Goal: Task Accomplishment & Management: Manage account settings

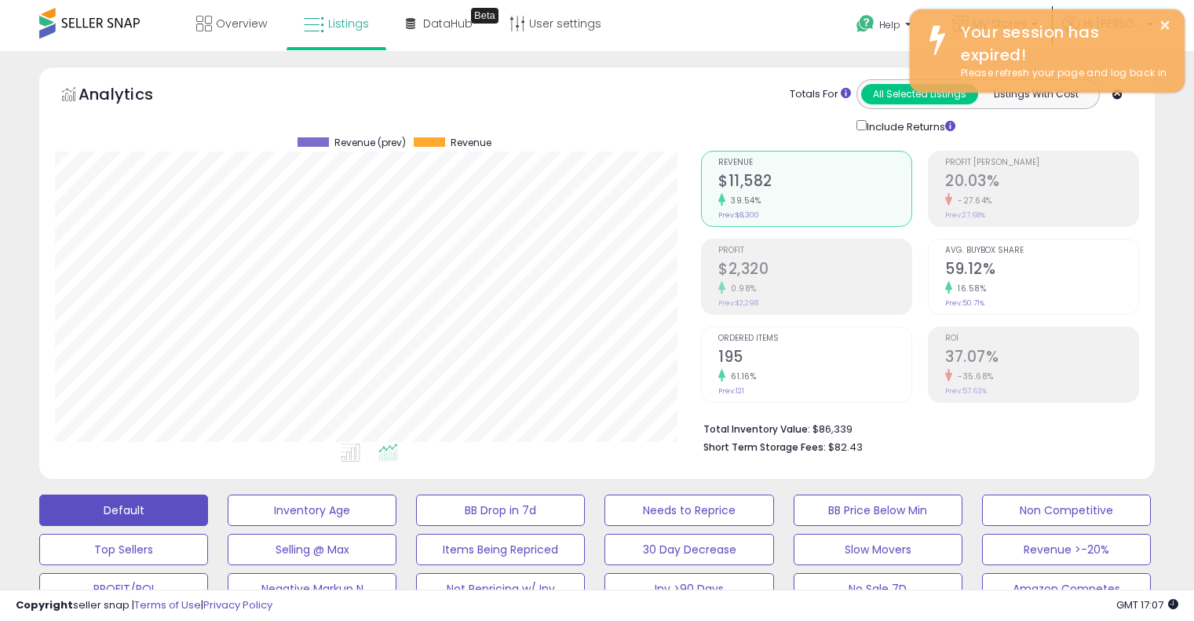
select select "**"
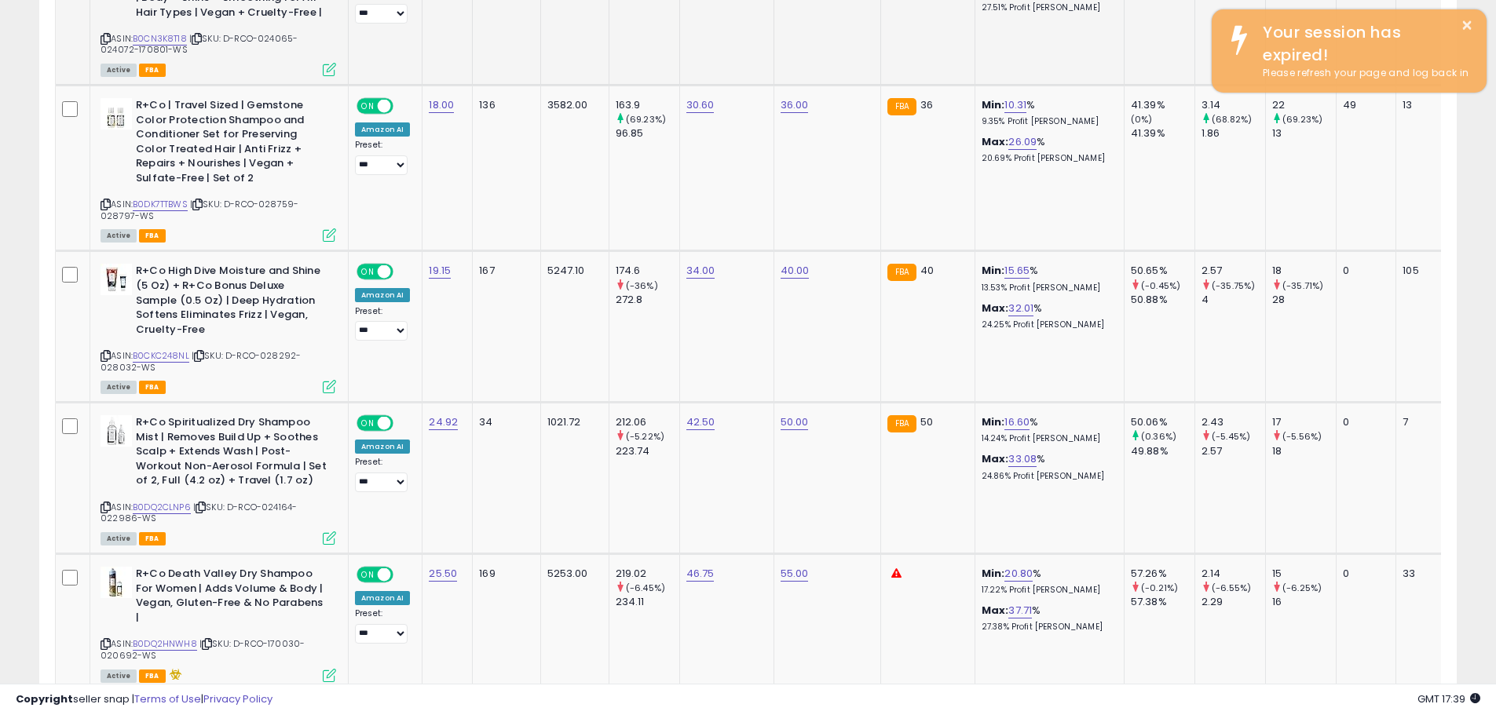
scroll to position [2669, 0]
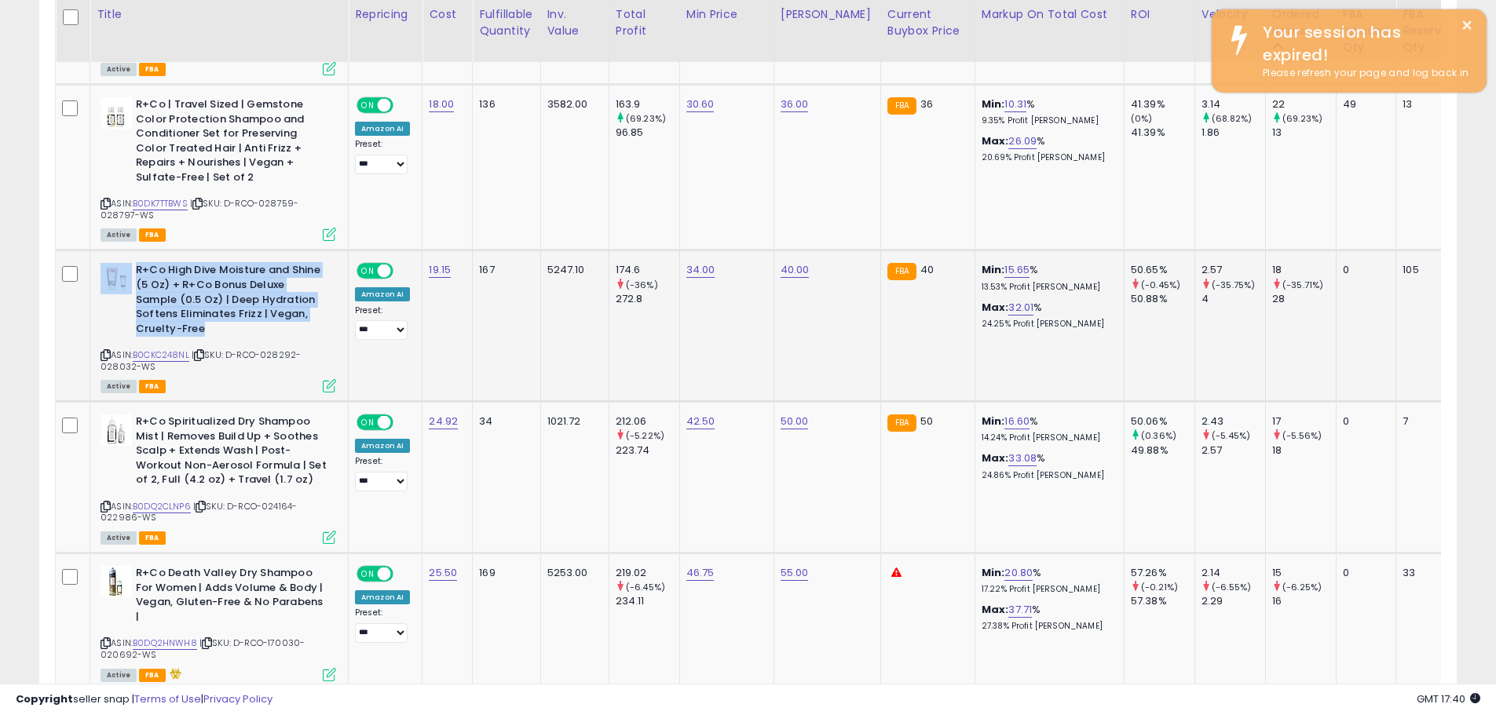
drag, startPoint x: 204, startPoint y: 302, endPoint x: 130, endPoint y: 239, distance: 97.4
click at [130, 263] on div "R+Co High Dive Moisture and Shine (5 Oz) + R+Co Bonus Deluxe Sample (0.5 Oz) | …" at bounding box center [218, 301] width 236 height 77
copy div "R+Co High Dive Moisture and Shine (5 Oz) + R+Co Bonus Deluxe Sample (0.5 Oz) | …"
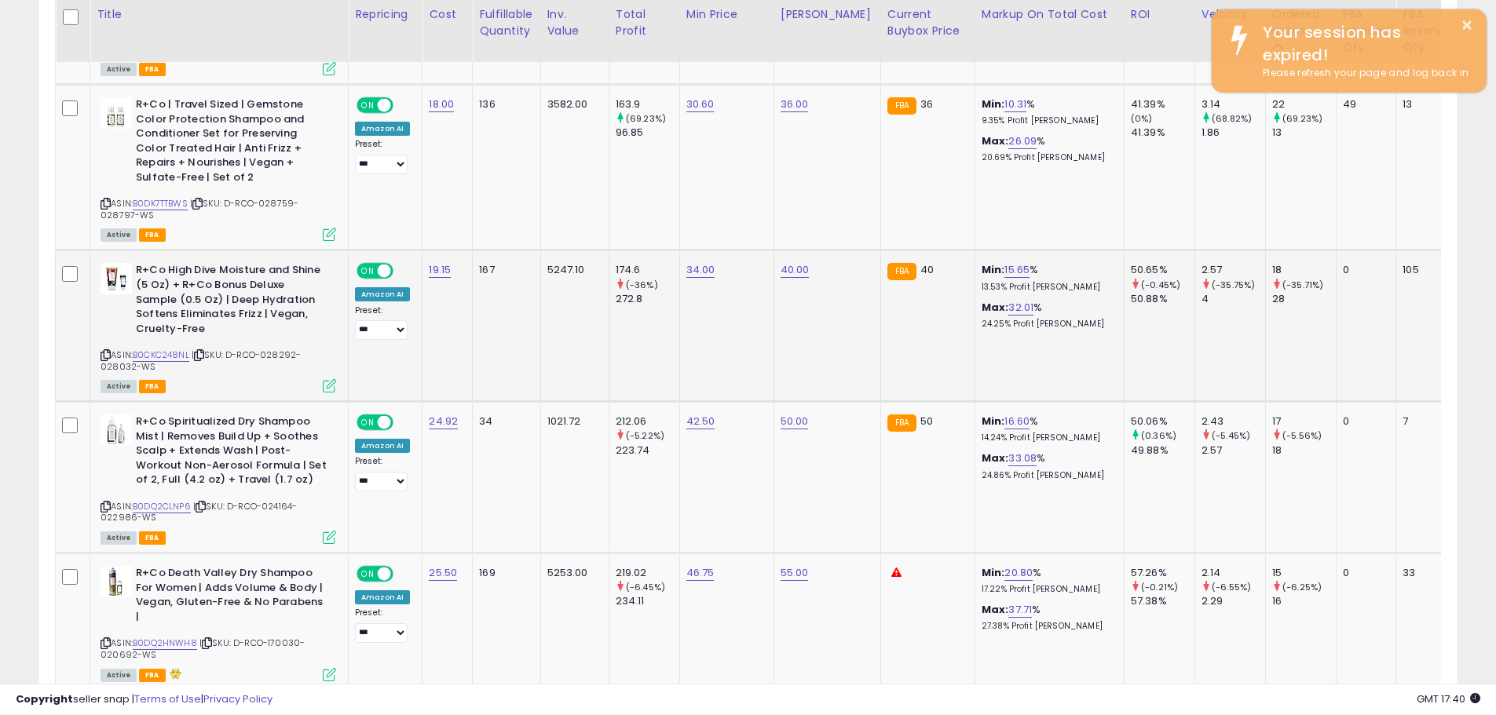
click at [106, 351] on icon at bounding box center [105, 355] width 10 height 9
click at [204, 351] on icon at bounding box center [199, 355] width 10 height 9
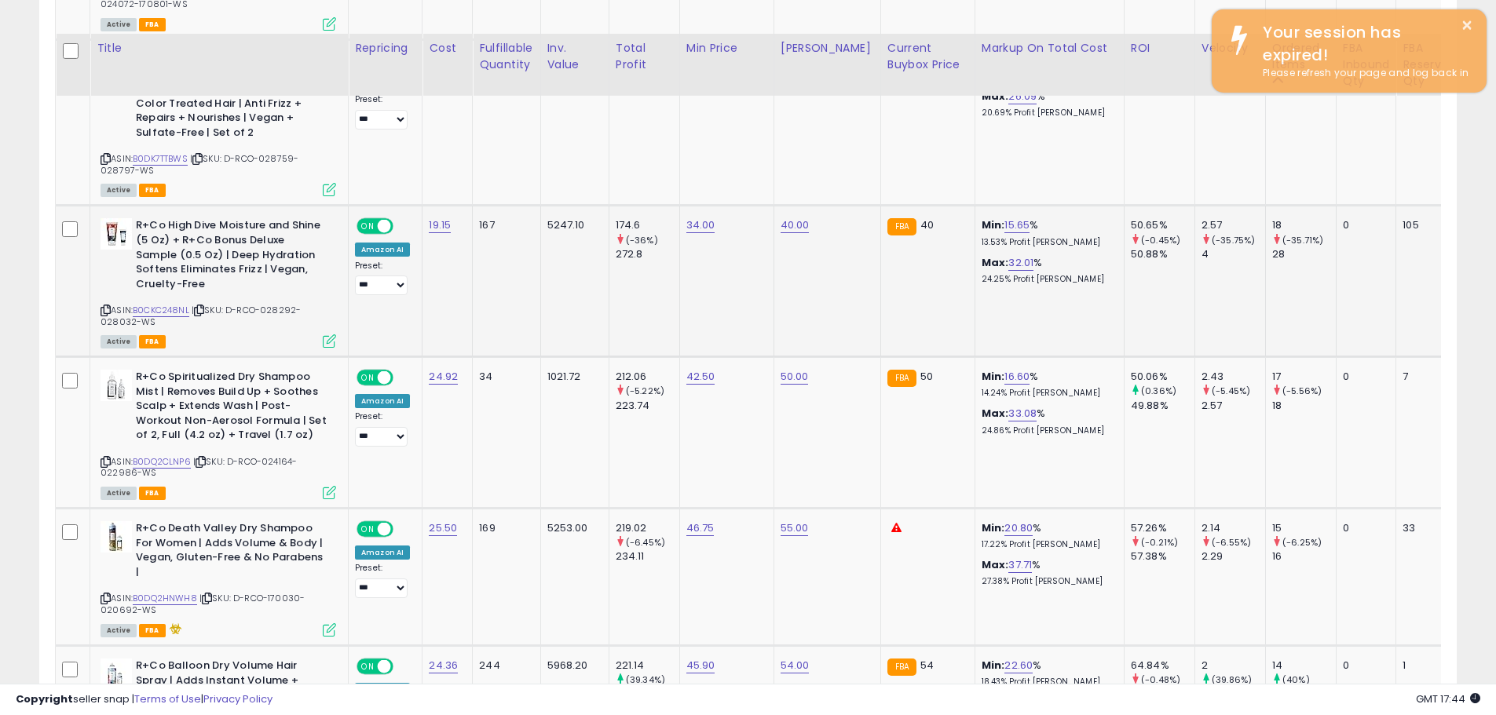
scroll to position [2748, 0]
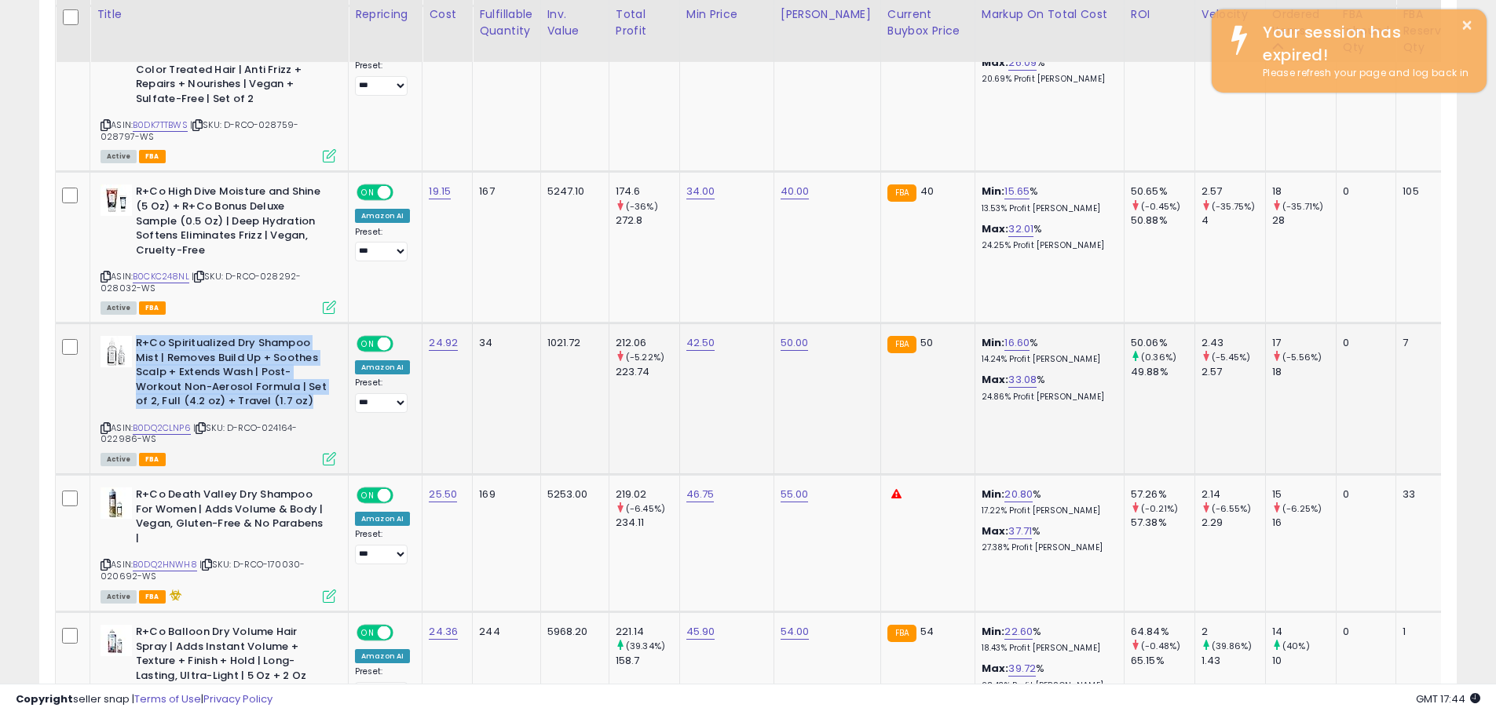
drag, startPoint x: 309, startPoint y: 374, endPoint x: 137, endPoint y: 311, distance: 183.1
click at [137, 336] on b "R+Co Spiritualized Dry Shampoo Mist | Removes Build Up + Soothes Scalp + Extend…" at bounding box center [231, 374] width 191 height 77
copy b "R+Co Spiritualized Dry Shampoo Mist | Removes Build Up + Soothes Scalp + Extend…"
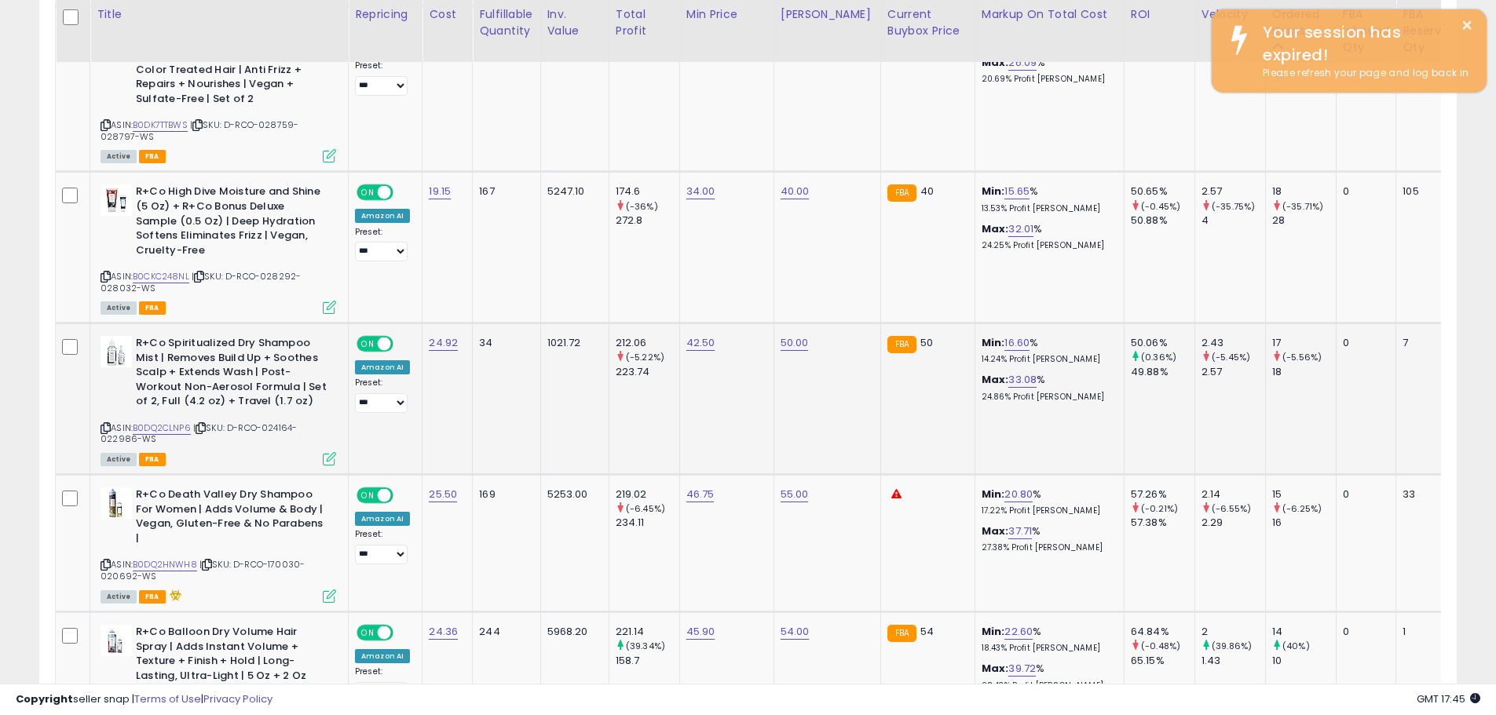
click at [103, 424] on icon at bounding box center [105, 428] width 10 height 9
click at [202, 424] on icon at bounding box center [200, 428] width 10 height 9
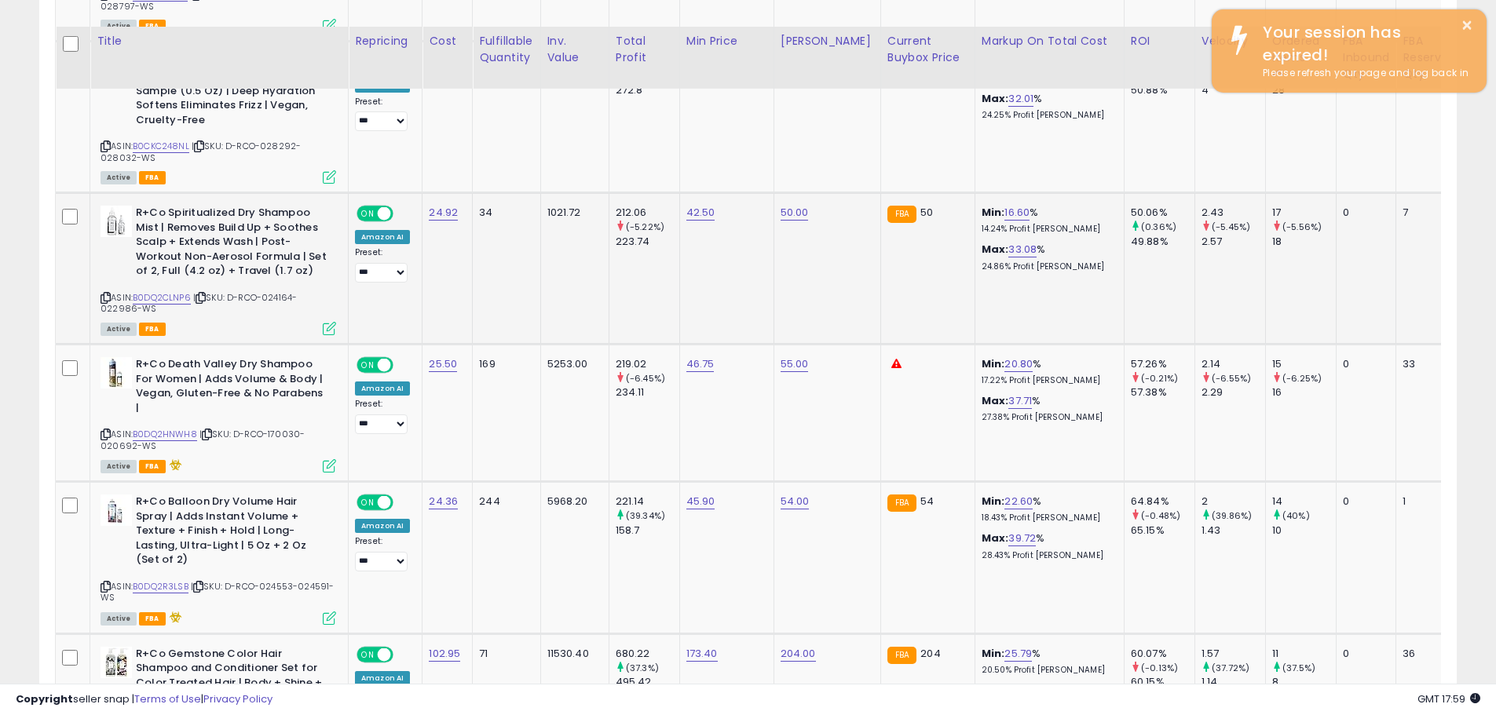
scroll to position [2905, 0]
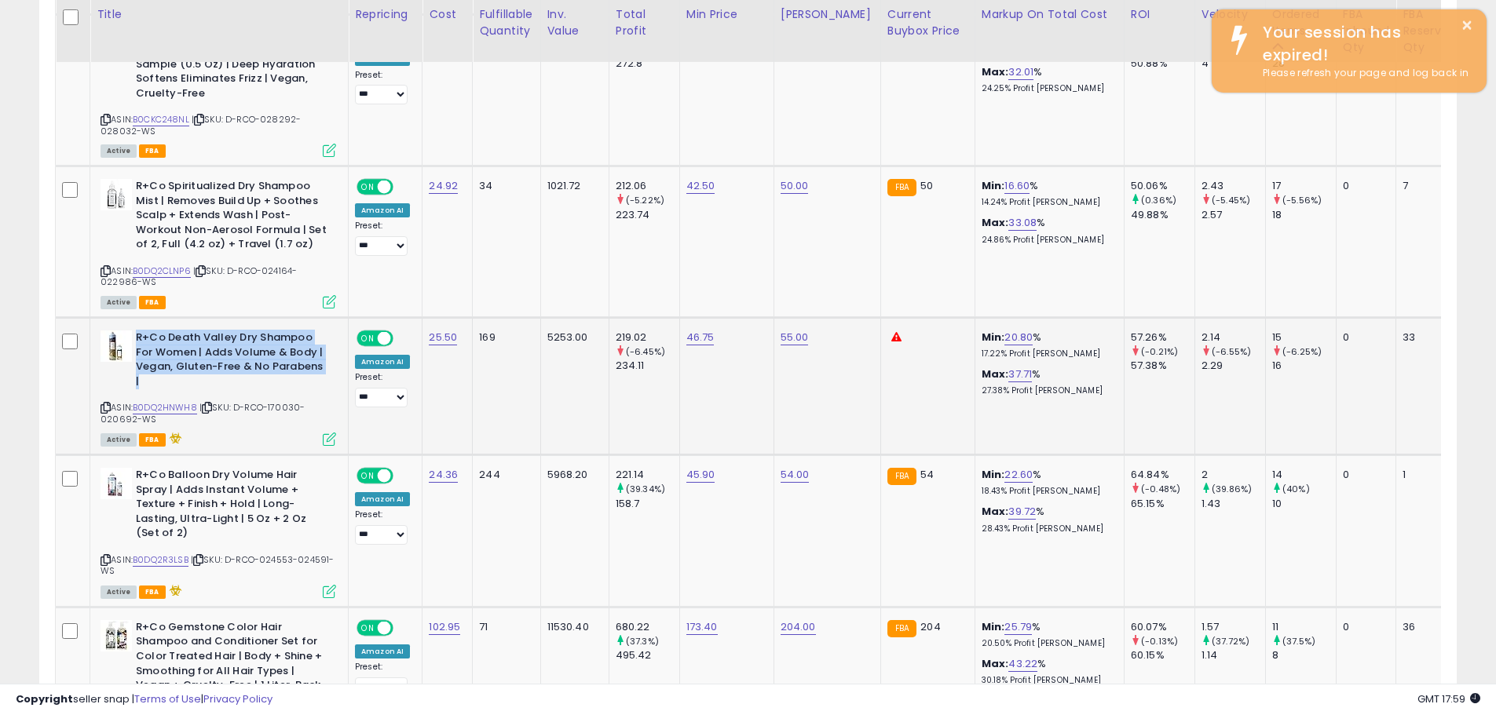
drag, startPoint x: 152, startPoint y: 353, endPoint x: 137, endPoint y: 309, distance: 45.9
click at [137, 331] on b "R+Co Death Valley Dry Shampoo For Women | Adds Volume & Body | Vegan, Gluten-Fr…" at bounding box center [231, 362] width 191 height 62
copy b "R+Co Death Valley Dry Shampoo For Women | Adds Volume & Body | Vegan, Gluten-Fr…"
click at [212, 404] on icon at bounding box center [207, 408] width 10 height 9
click at [104, 404] on icon at bounding box center [105, 408] width 10 height 9
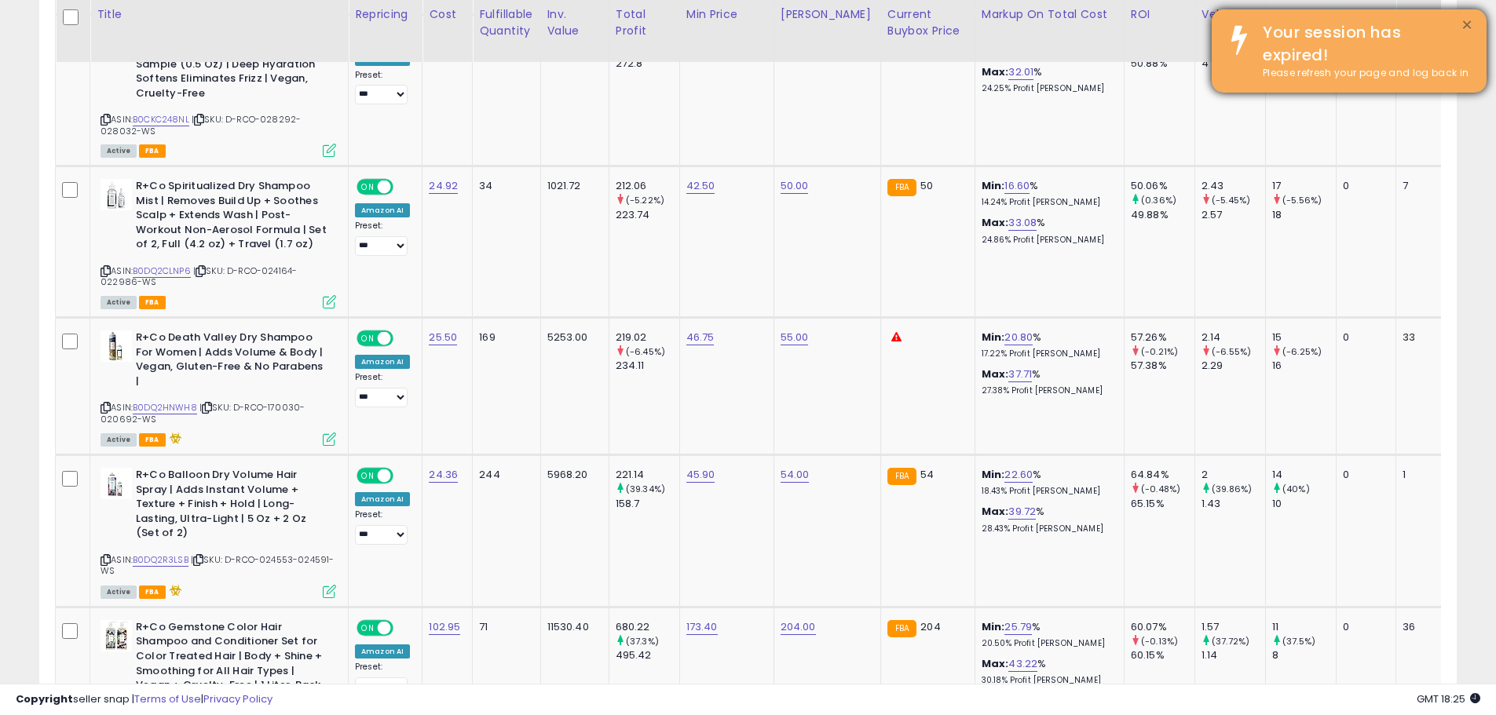
click at [1193, 27] on button "×" at bounding box center [1466, 26] width 13 height 20
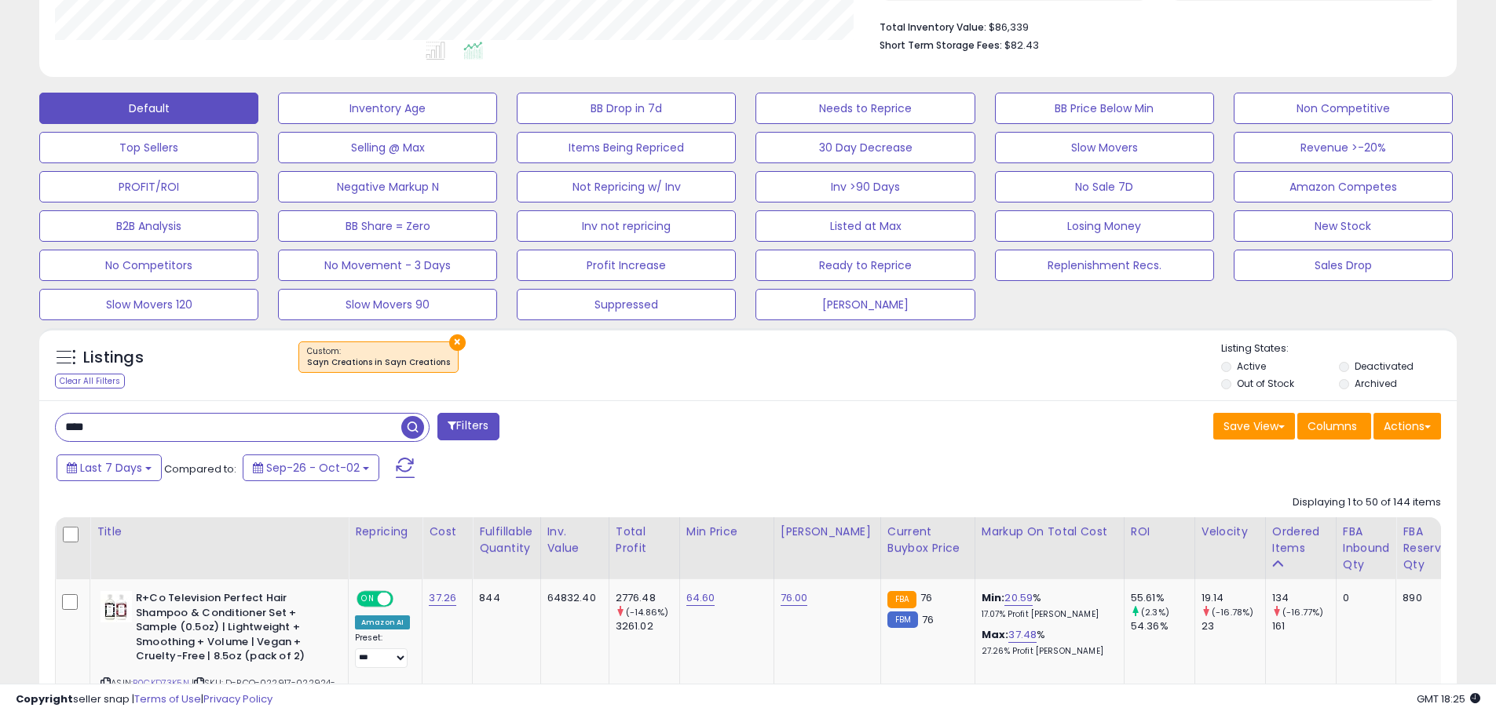
scroll to position [0, 0]
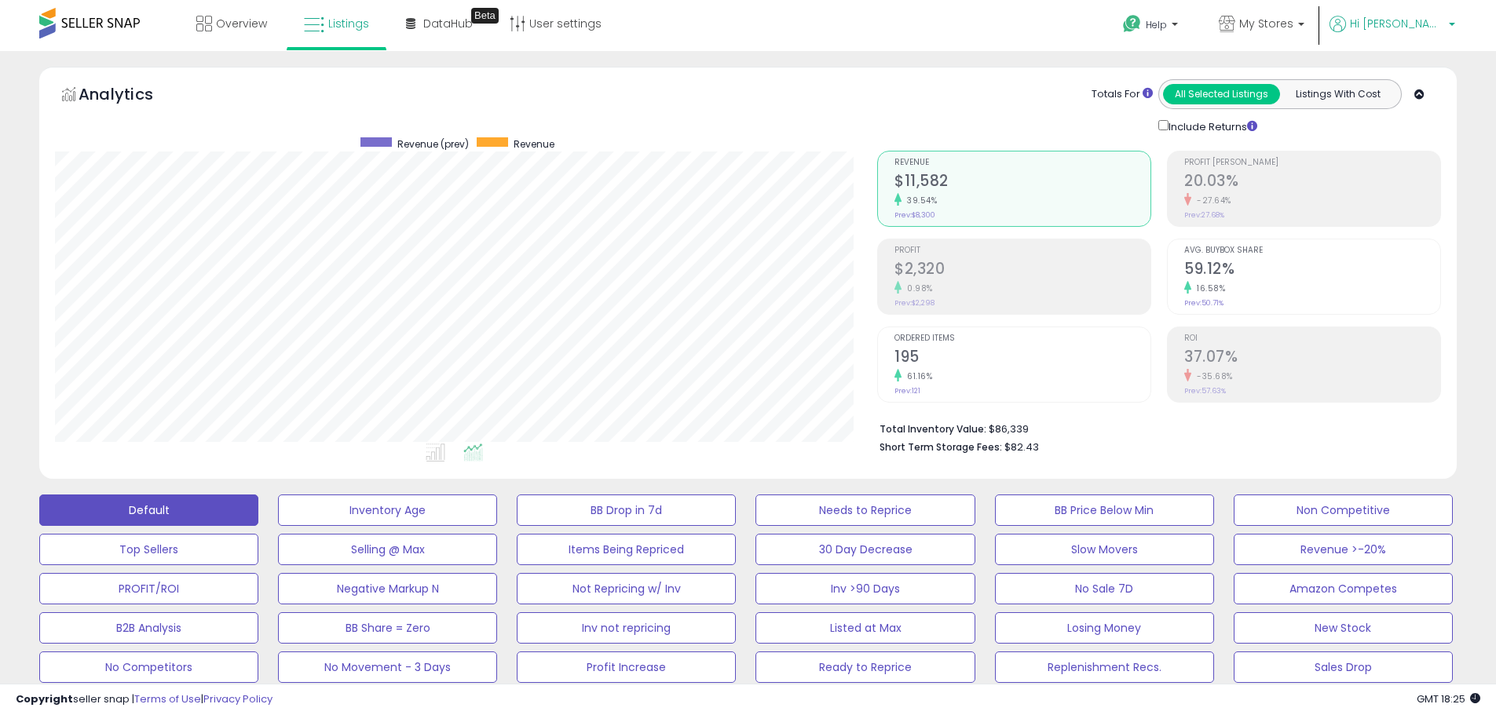
click at [1193, 21] on p "Hi [PERSON_NAME]" at bounding box center [1392, 26] width 126 height 20
click at [1193, 125] on link "Logout" at bounding box center [1422, 125] width 35 height 15
